Goal: Submit feedback/report problem: Submit feedback/report problem

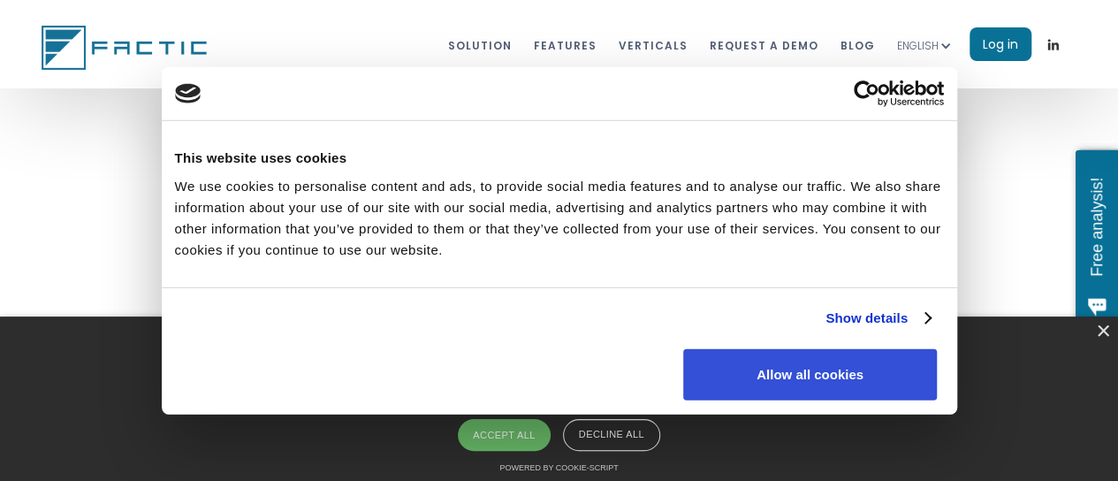
click at [926, 348] on button "Allow all cookies" at bounding box center [810, 373] width 254 height 51
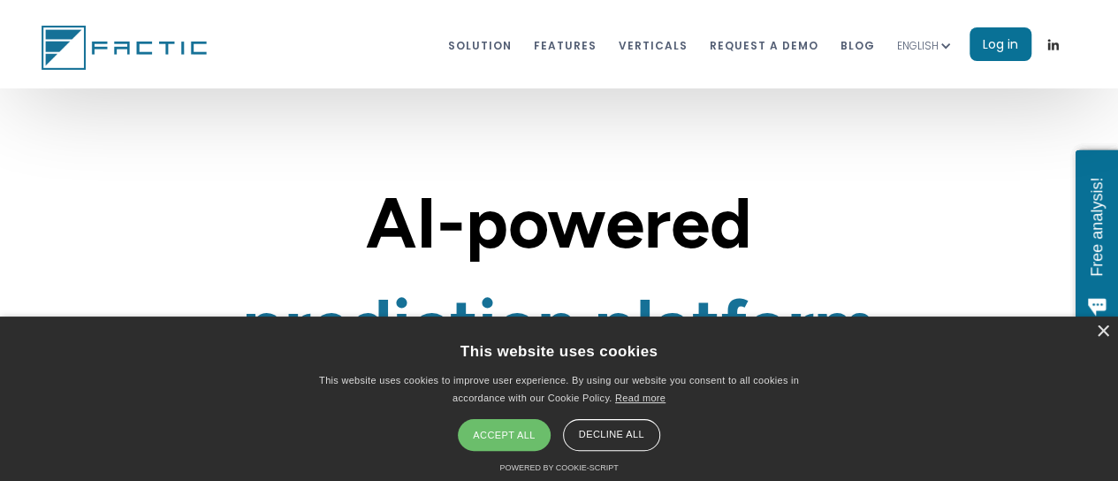
click at [526, 435] on div "Accept all" at bounding box center [504, 435] width 92 height 32
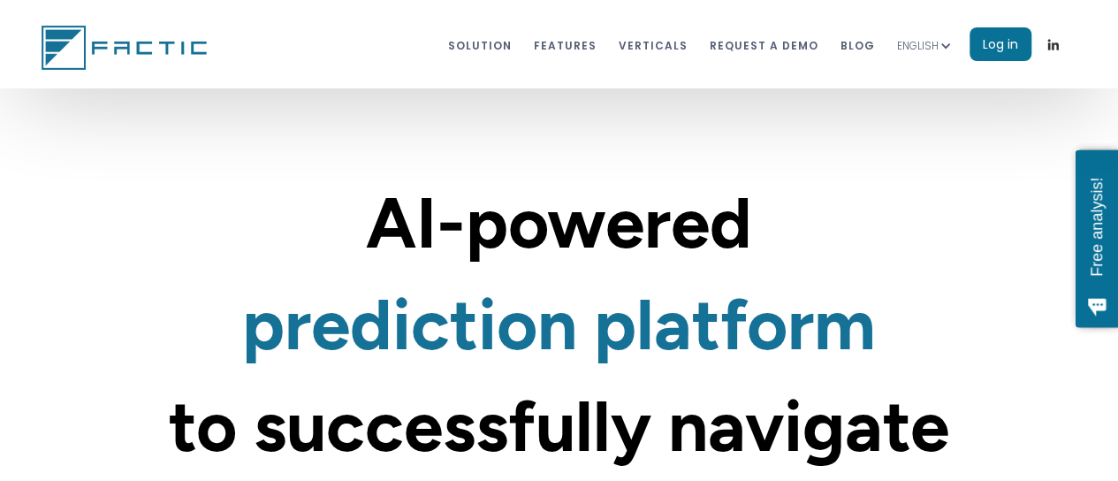
click at [1004, 46] on link "Log in" at bounding box center [1000, 44] width 62 height 34
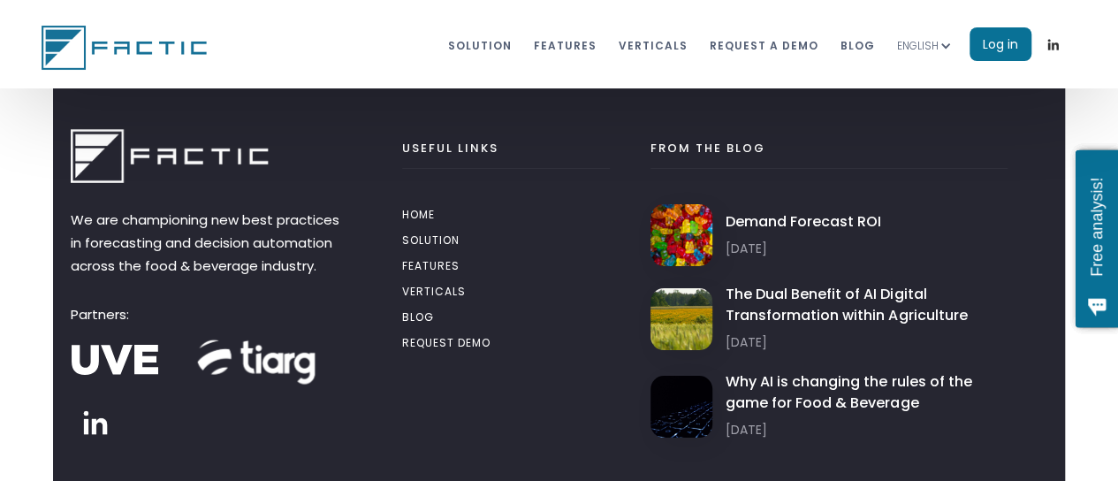
scroll to position [9843, 0]
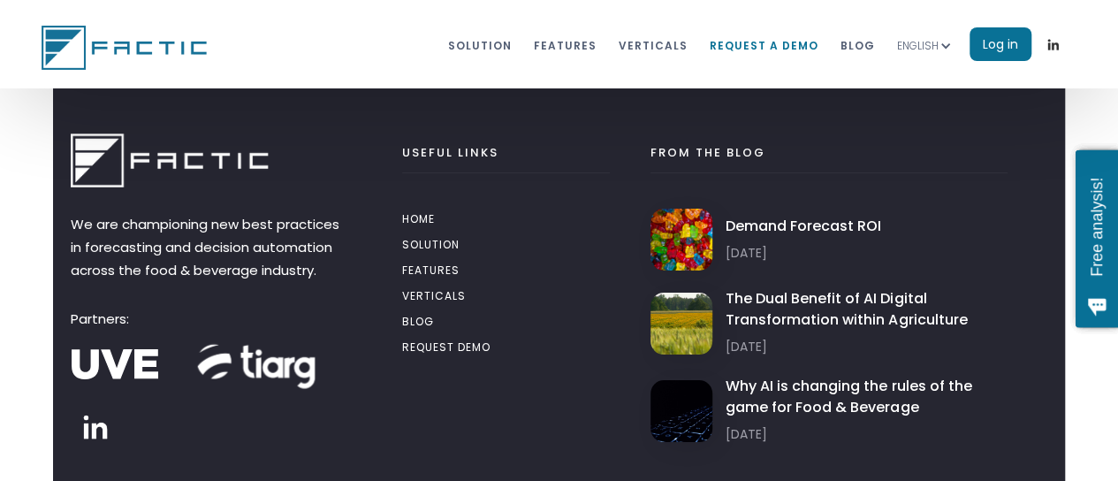
click at [750, 31] on link "REQUEST A DEMO" at bounding box center [763, 44] width 109 height 33
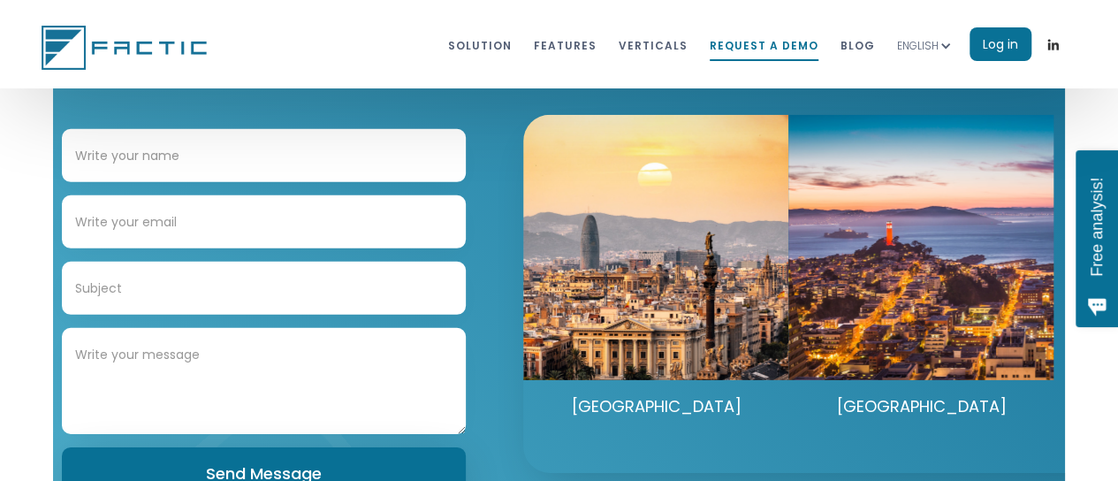
scroll to position [9267, 0]
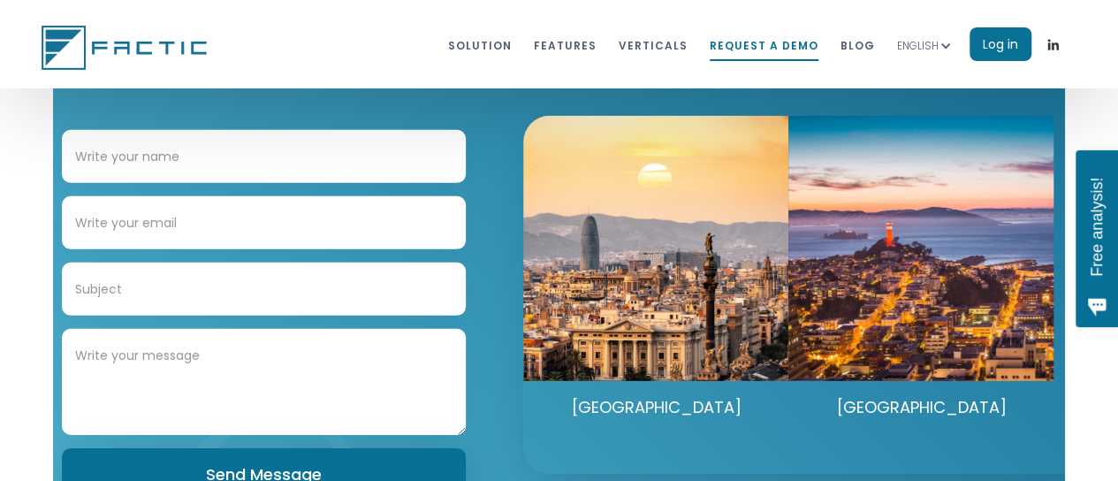
click at [168, 183] on input "Contact Form" at bounding box center [264, 156] width 404 height 53
type input "[PERSON_NAME] [PERSON_NAME]"
drag, startPoint x: 186, startPoint y: 260, endPoint x: 253, endPoint y: 319, distance: 88.9
click at [253, 319] on form "[PERSON_NAME] [PERSON_NAME] Send Message" at bounding box center [264, 315] width 404 height 371
type input "[EMAIL_ADDRESS][DOMAIN_NAME]"
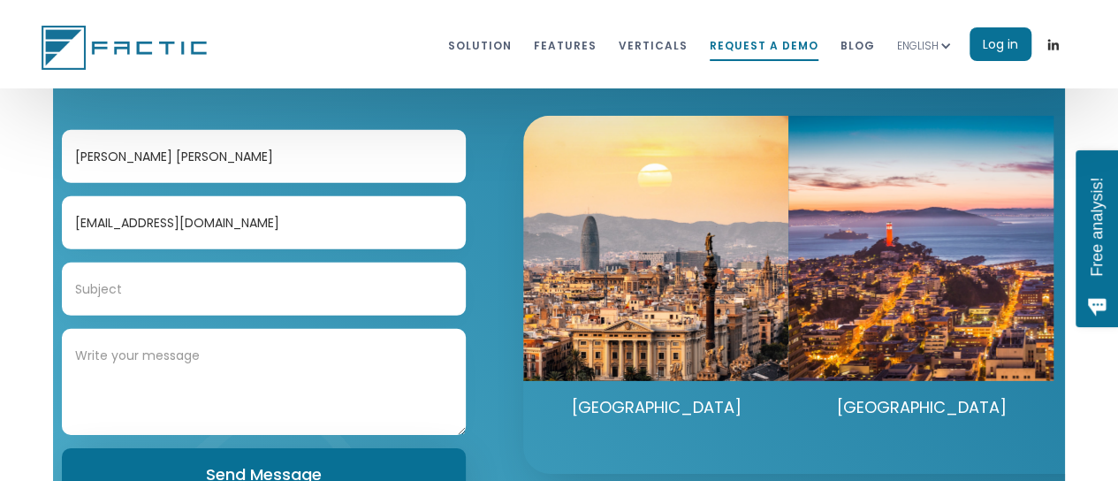
drag, startPoint x: 127, startPoint y: 335, endPoint x: 244, endPoint y: 377, distance: 124.1
click at [244, 377] on form "[PERSON_NAME] [PERSON_NAME] [EMAIL_ADDRESS][DOMAIN_NAME] Send Message" at bounding box center [264, 315] width 404 height 371
type input "Independent Security Researcher"
click at [169, 398] on textarea "Contact Form" at bounding box center [264, 382] width 404 height 106
paste textarea "Dear XYZ Security Team, I hope this message finds you well. I am an independent…"
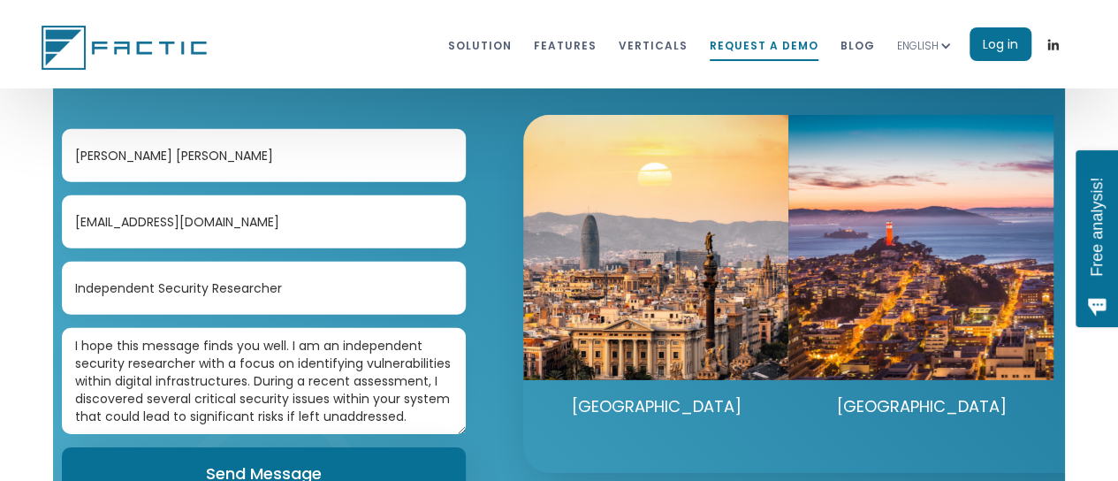
scroll to position [0, 0]
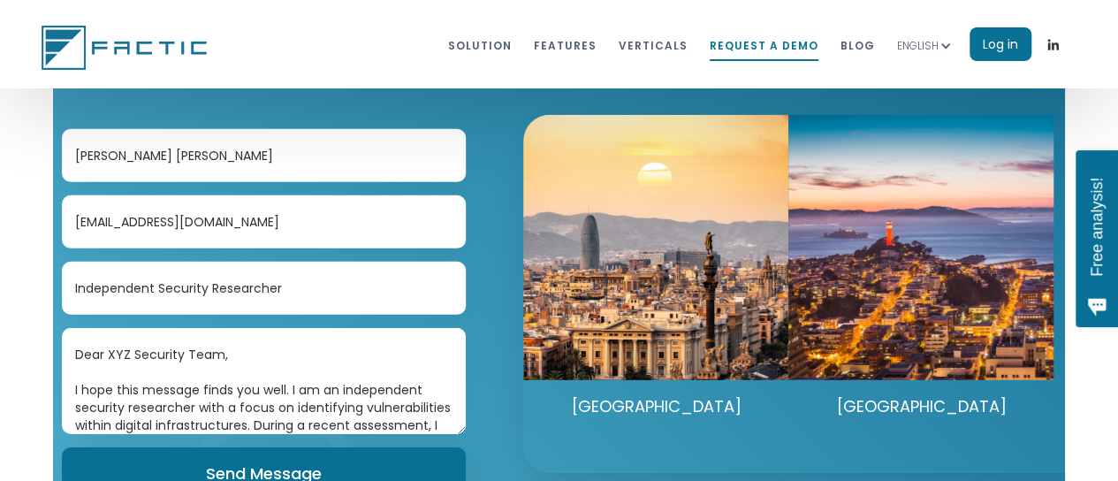
click at [116, 394] on textarea "Dear XYZ Security Team, I hope this message finds you well. I am an independent…" at bounding box center [264, 381] width 404 height 106
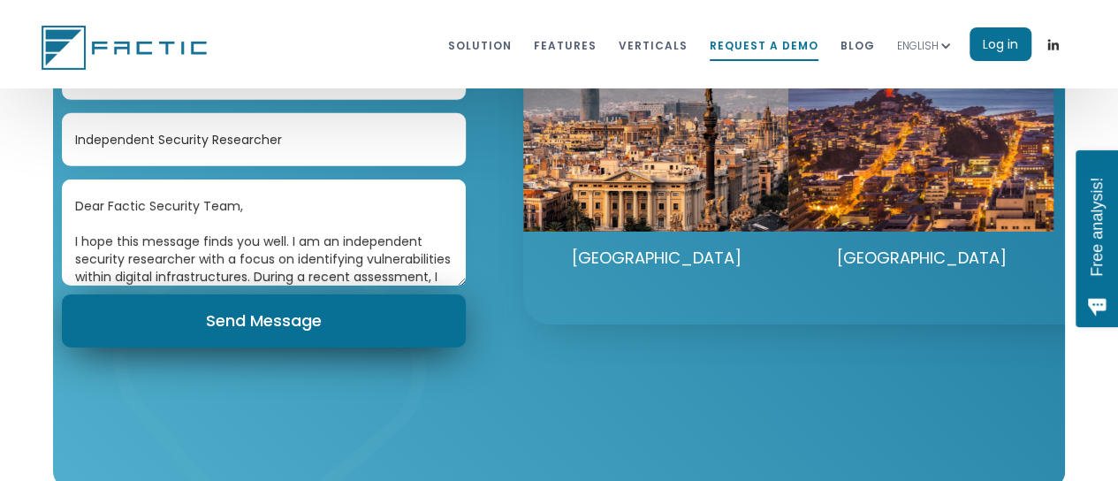
scroll to position [9417, 0]
type textarea "Dear Factic Security Team, I hope this message finds you well. I am an independ…"
click at [214, 347] on input "Send Message" at bounding box center [264, 320] width 404 height 53
type input "Please wait..."
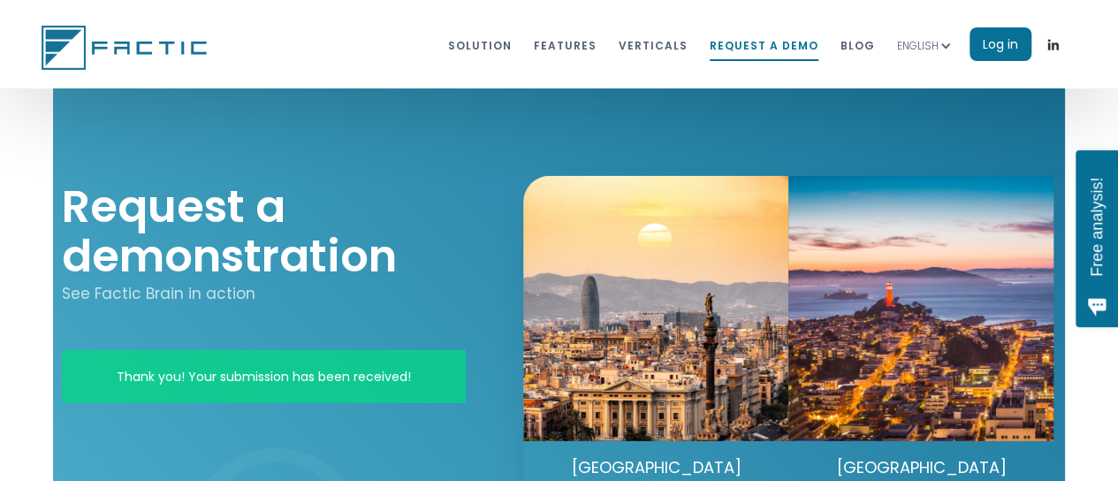
scroll to position [9164, 0]
